Goal: Task Accomplishment & Management: Use online tool/utility

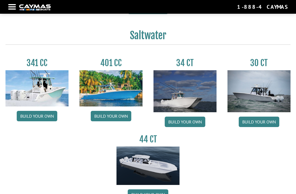
scroll to position [208, 0]
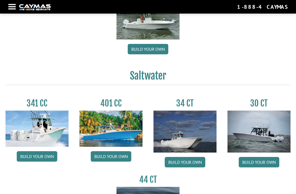
click at [10, 7] on div at bounding box center [12, 6] width 8 height 1
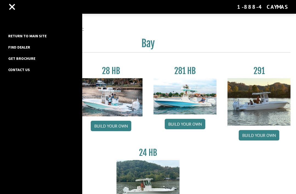
click at [12, 7] on div at bounding box center [12, 7] width 6 height 6
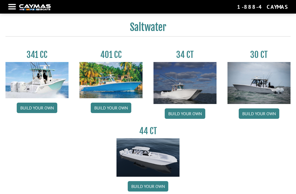
scroll to position [216, 0]
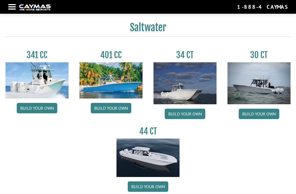
click at [147, 188] on link "Build your own" at bounding box center [148, 186] width 41 height 10
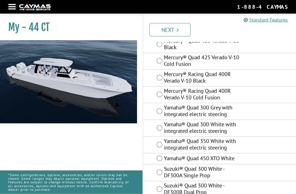
scroll to position [101, 0]
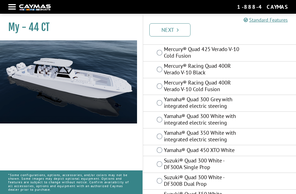
click at [261, 148] on div "Yamaha® Quad 450 XTO White" at bounding box center [219, 150] width 153 height 11
click at [254, 147] on div "Yamaha® Quad 450 XTO White" at bounding box center [219, 150] width 153 height 11
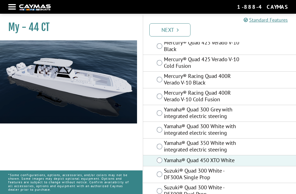
scroll to position [90, 0]
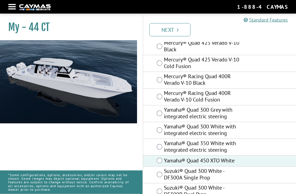
click at [220, 64] on label "Mercury® Quad 425 Verado V-10 Cold Fusion" at bounding box center [203, 64] width 79 height 15
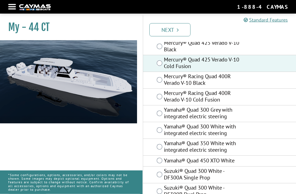
click at [188, 49] on label "Mercury® Quad 425 Verado V-10 Black" at bounding box center [203, 47] width 79 height 15
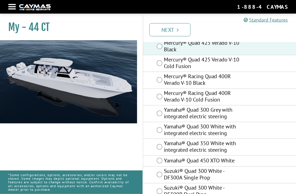
click at [169, 68] on label "Mercury® Quad 425 Verado V-10 Cold Fusion" at bounding box center [203, 64] width 79 height 15
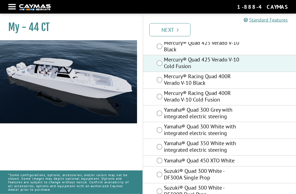
click at [185, 46] on label "Mercury® Quad 425 Verado V-10 Black" at bounding box center [203, 47] width 79 height 15
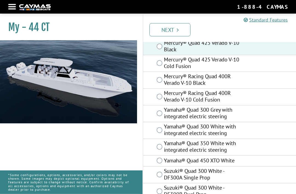
click at [174, 34] on link "Next" at bounding box center [170, 29] width 41 height 13
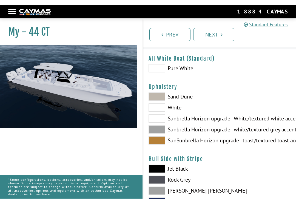
scroll to position [18, 0]
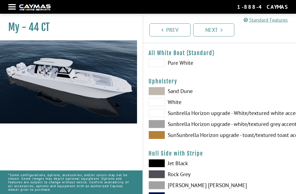
click at [87, 2] on div "Return to main site Find Dealer Get Brochure Contact Us 1-888-4CAYMAS" at bounding box center [148, 7] width 296 height 14
click at [84, 0] on div "Return to main site Find Dealer Get Brochure Contact Us 1-888-4CAYMAS" at bounding box center [148, 7] width 296 height 14
